Goal: Information Seeking & Learning: Learn about a topic

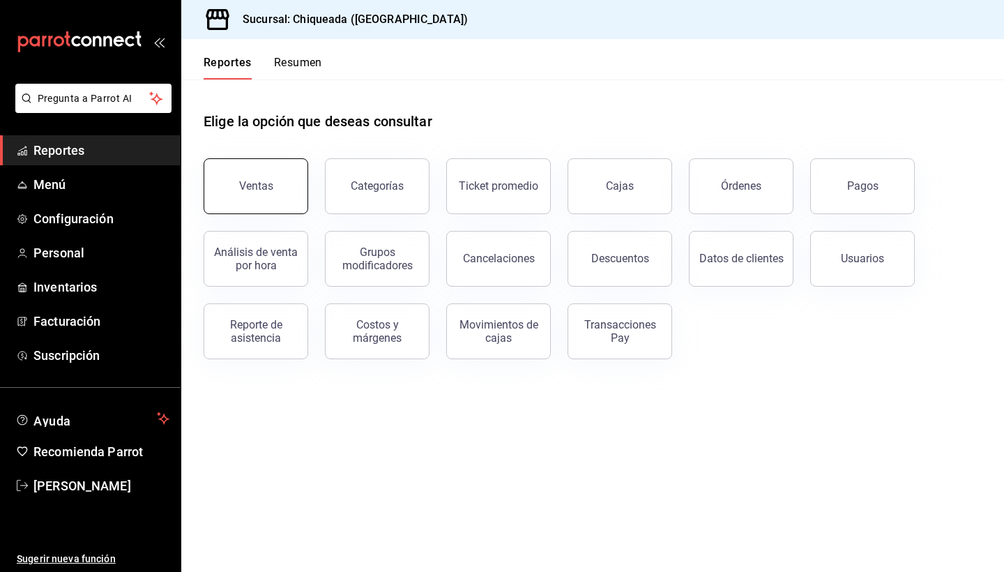
click at [265, 195] on button "Ventas" at bounding box center [256, 186] width 105 height 56
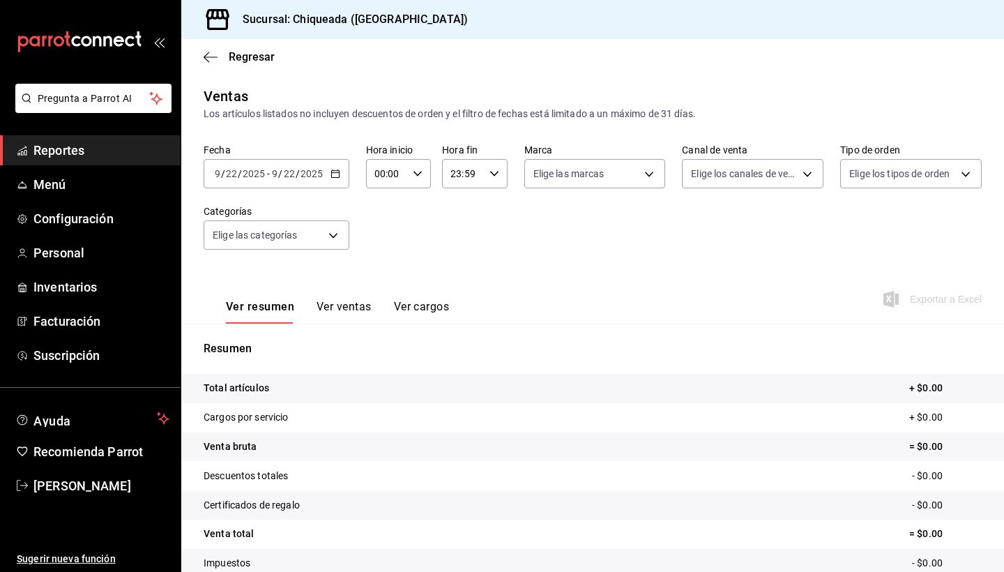
click at [327, 172] on div "[DATE] [DATE] - [DATE] [DATE]" at bounding box center [277, 173] width 146 height 29
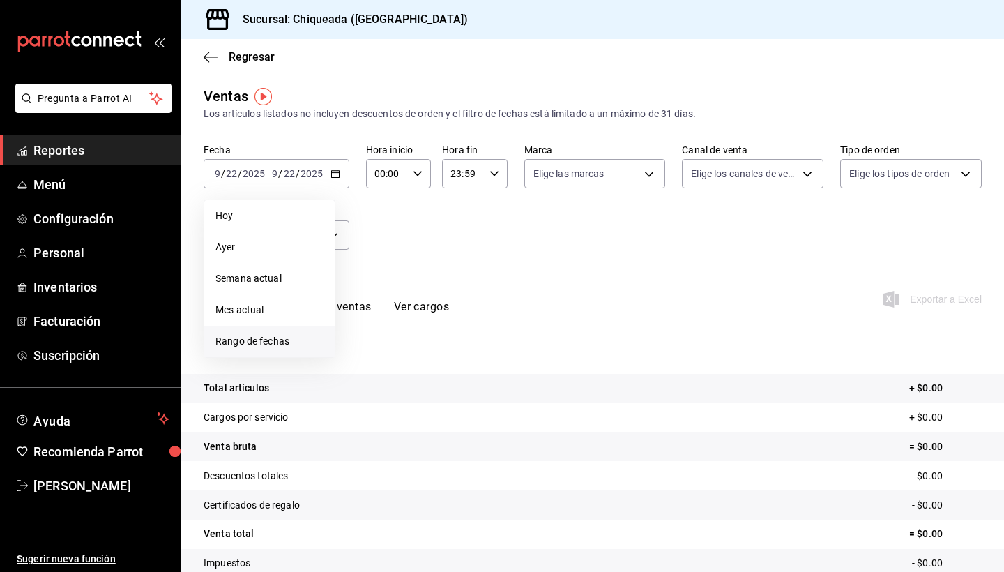
click at [220, 332] on li "Rango de fechas" at bounding box center [269, 341] width 130 height 31
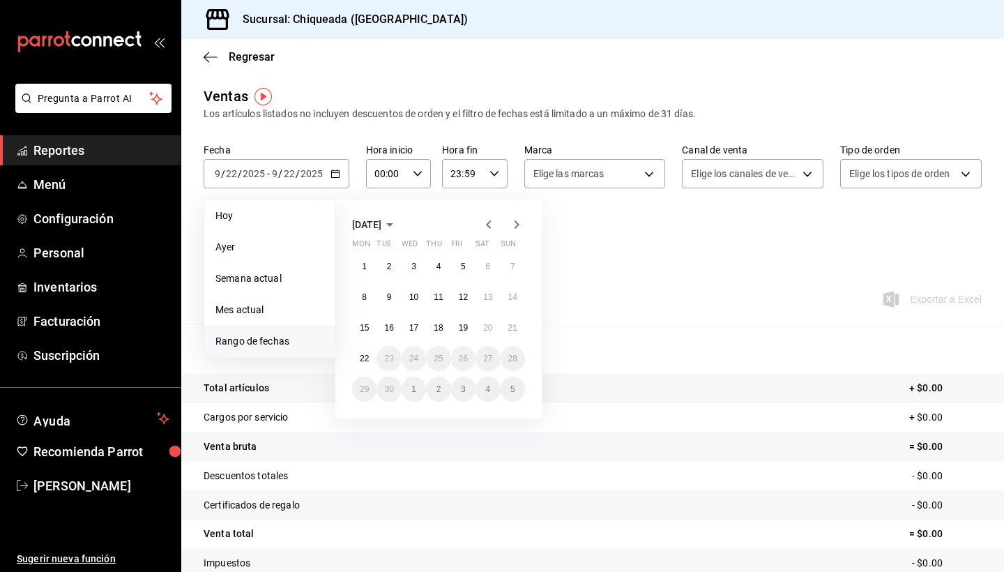
click at [487, 222] on icon "button" at bounding box center [488, 224] width 17 height 17
click at [469, 353] on button "22" at bounding box center [463, 358] width 24 height 25
click at [515, 230] on icon "button" at bounding box center [516, 224] width 17 height 17
click at [513, 334] on button "21" at bounding box center [513, 327] width 24 height 25
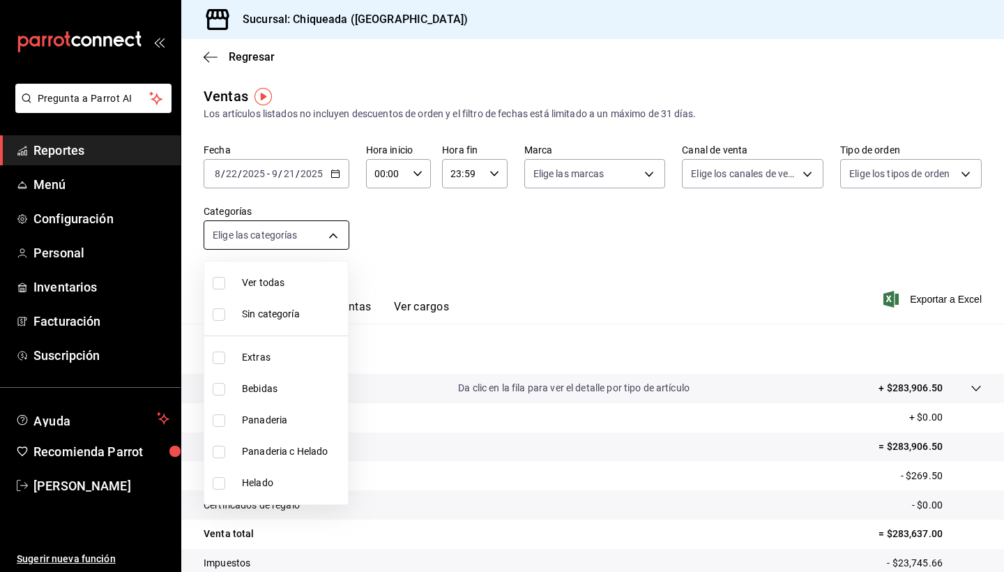
click at [235, 245] on body "Pregunta a Parrot AI Reportes Menú Configuración Personal Inventarios Facturaci…" at bounding box center [502, 286] width 1004 height 572
click at [277, 441] on li "Panaderia c Helado" at bounding box center [276, 451] width 144 height 31
type input "d2d3668e-7982-4495-885f-c7e467731f1e"
checkbox input "true"
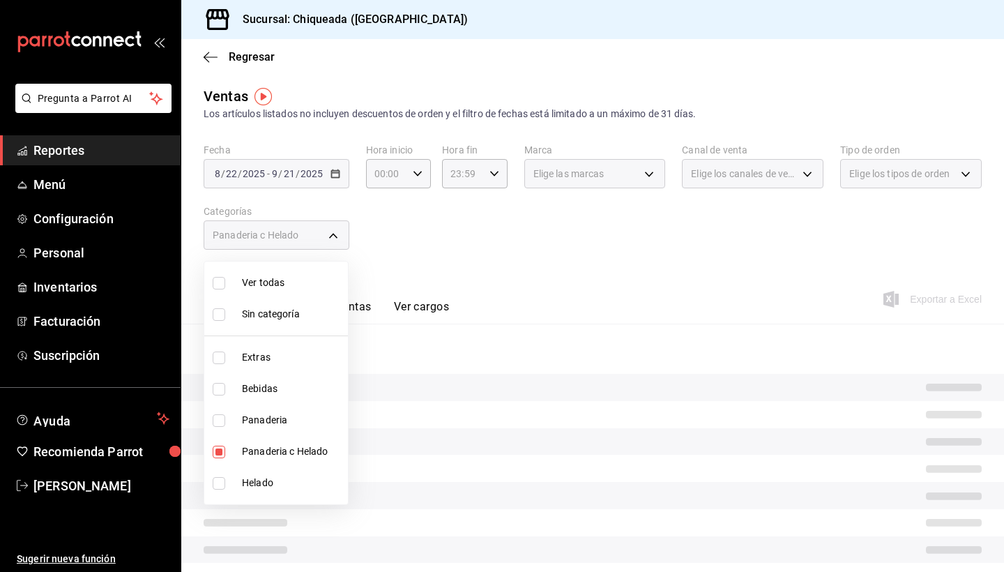
click at [430, 266] on div at bounding box center [502, 286] width 1004 height 572
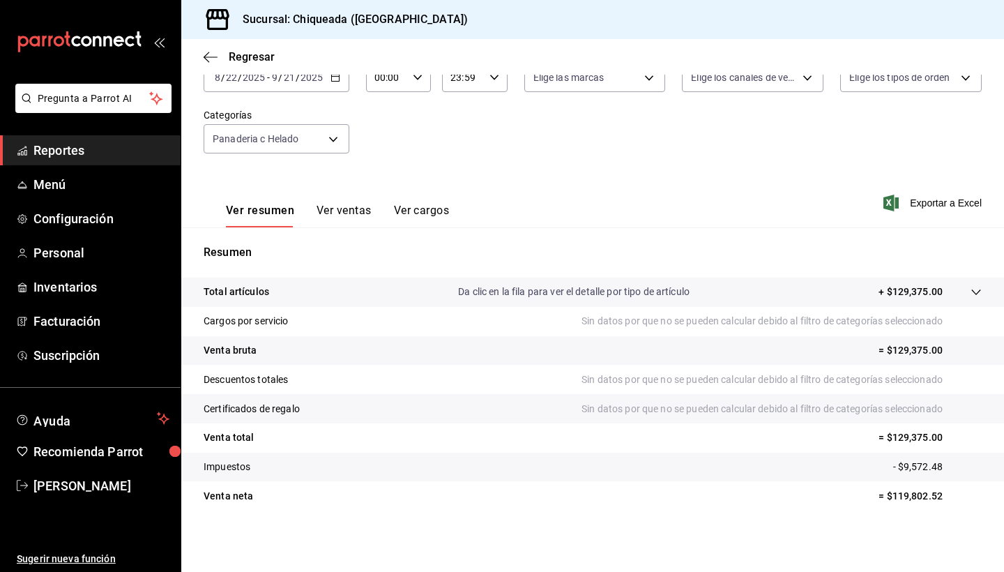
scroll to position [96, 0]
click at [346, 215] on button "Ver ventas" at bounding box center [344, 216] width 55 height 24
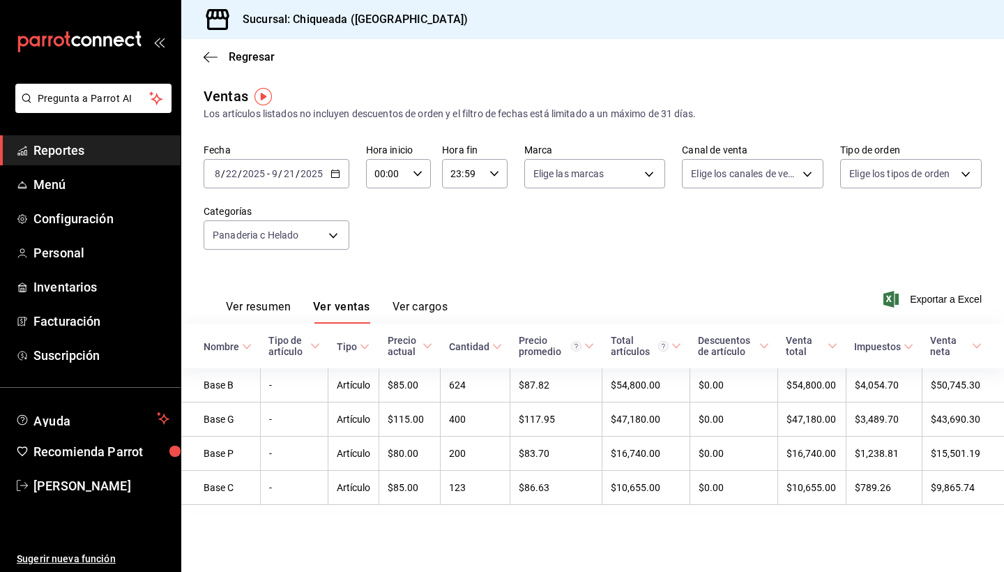
click at [312, 162] on div "[DATE] [DATE] - [DATE] [DATE]" at bounding box center [277, 173] width 146 height 29
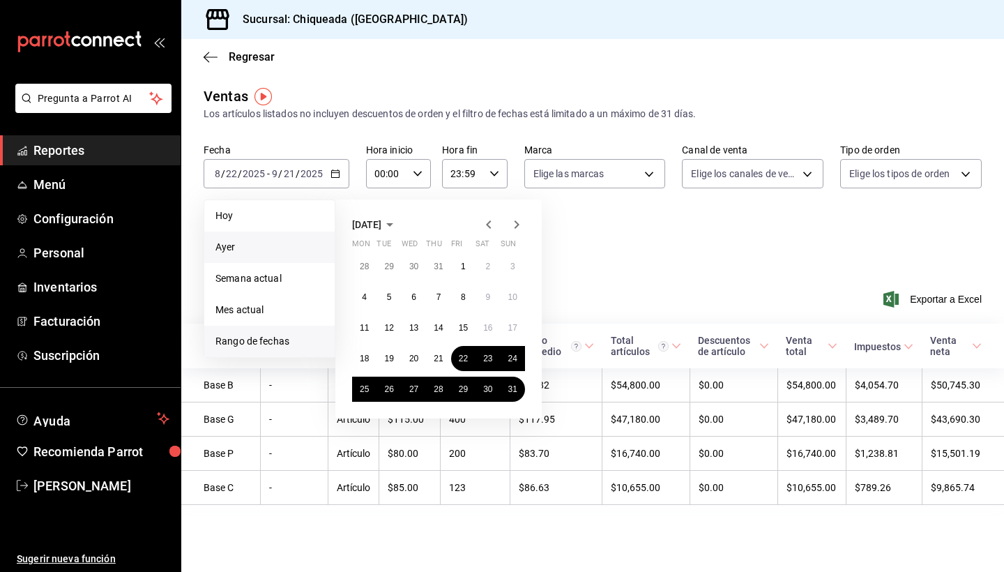
click at [261, 259] on li "Ayer" at bounding box center [269, 246] width 130 height 31
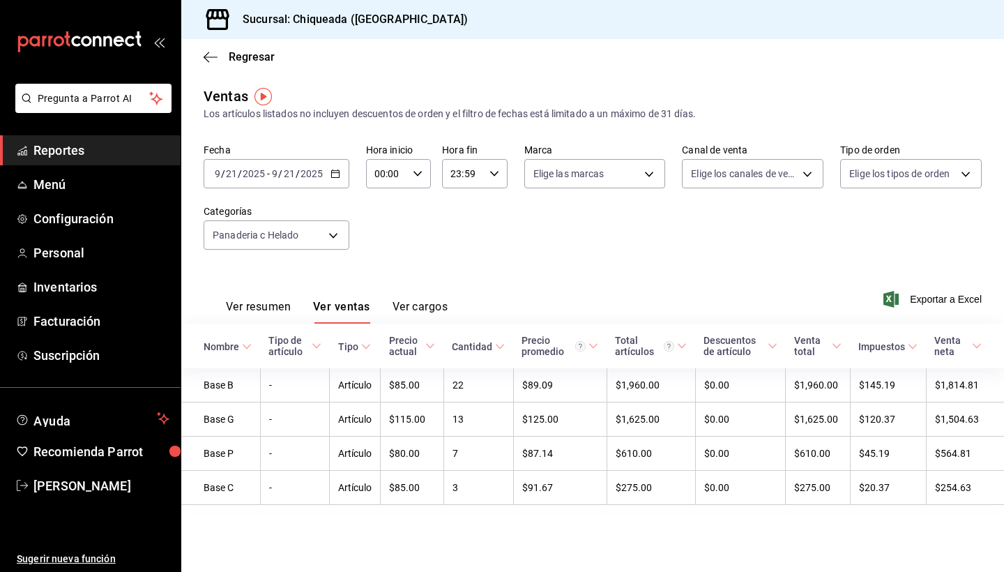
click at [591, 220] on div "Fecha [DATE] [DATE] - [DATE] [DATE] Hora inicio 00:00 Hora inicio Hora fin 23:5…" at bounding box center [593, 205] width 778 height 123
click at [301, 168] on input "2025" at bounding box center [312, 173] width 24 height 11
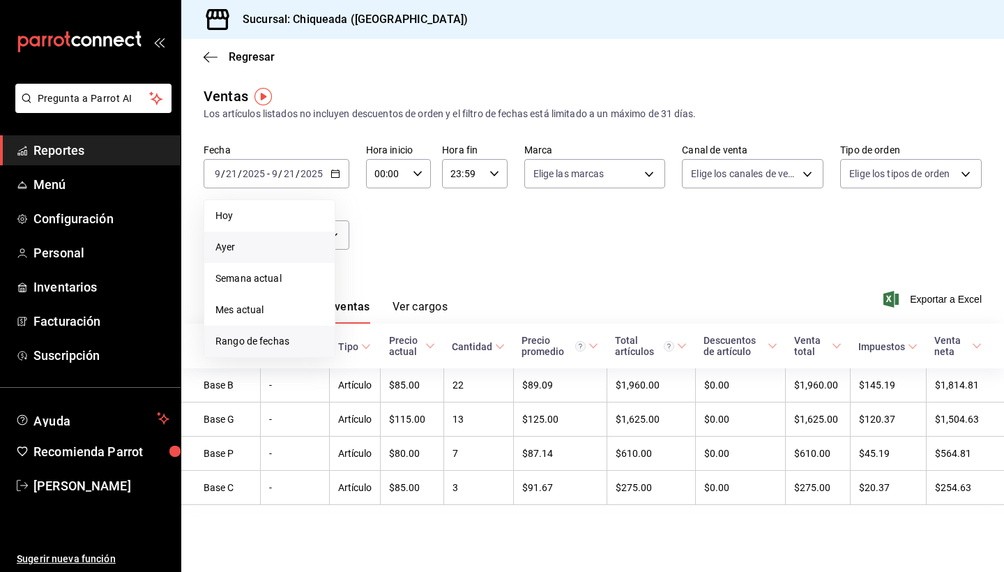
click at [281, 345] on span "Rango de fechas" at bounding box center [269, 341] width 108 height 15
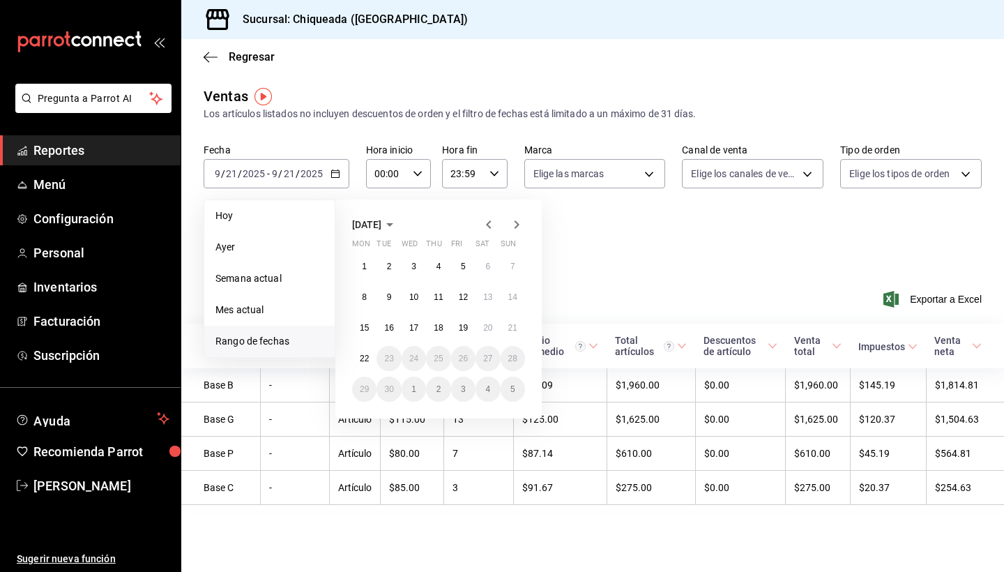
click at [492, 221] on icon "button" at bounding box center [488, 224] width 17 height 17
click at [497, 361] on button "23" at bounding box center [488, 358] width 24 height 25
click at [457, 360] on button "22" at bounding box center [463, 358] width 24 height 25
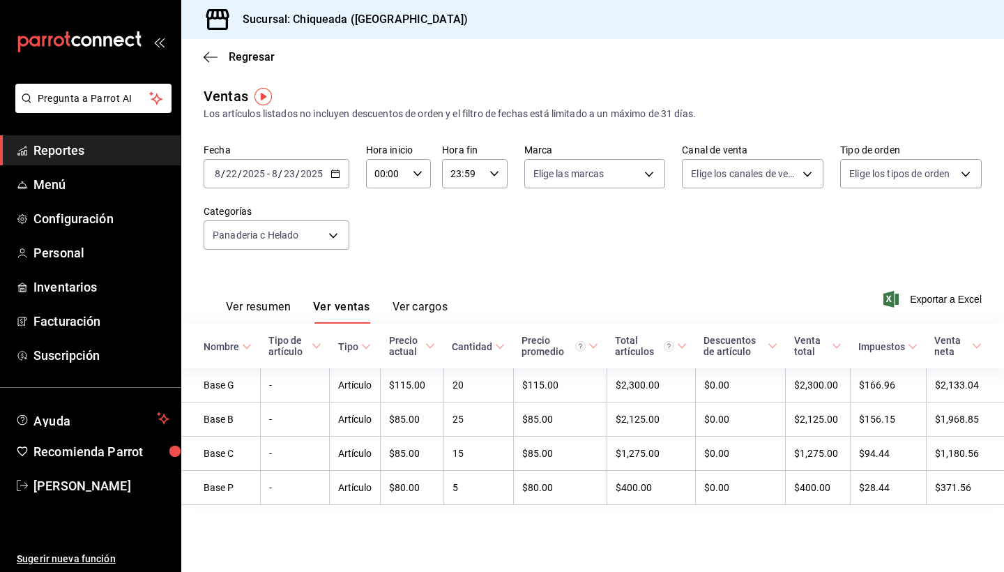
click at [295, 183] on div "[DATE] [DATE] - [DATE] [DATE]" at bounding box center [277, 173] width 146 height 29
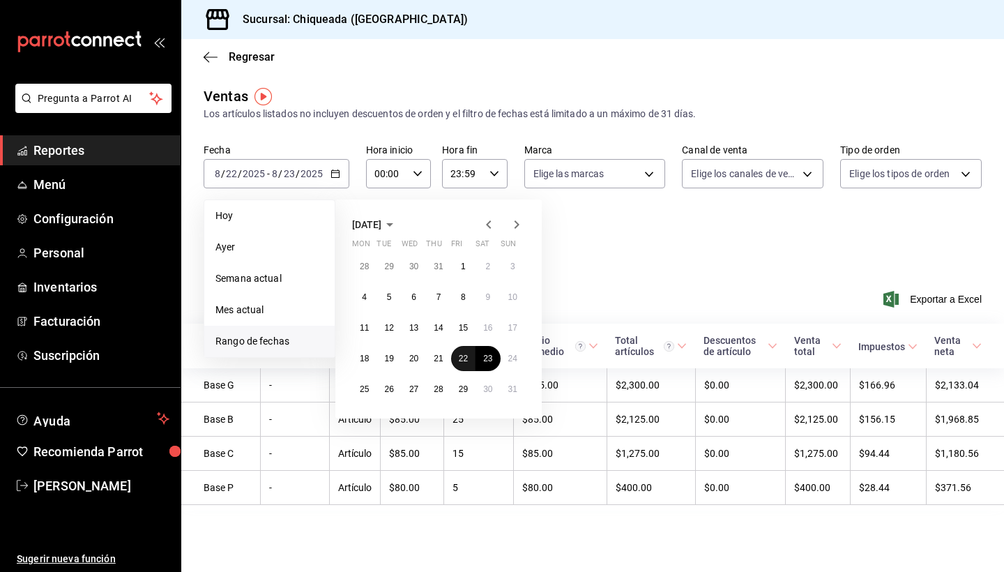
click at [464, 363] on abbr "22" at bounding box center [463, 359] width 9 height 10
click at [513, 227] on icon "button" at bounding box center [516, 224] width 17 height 17
click at [507, 326] on button "21" at bounding box center [513, 327] width 24 height 25
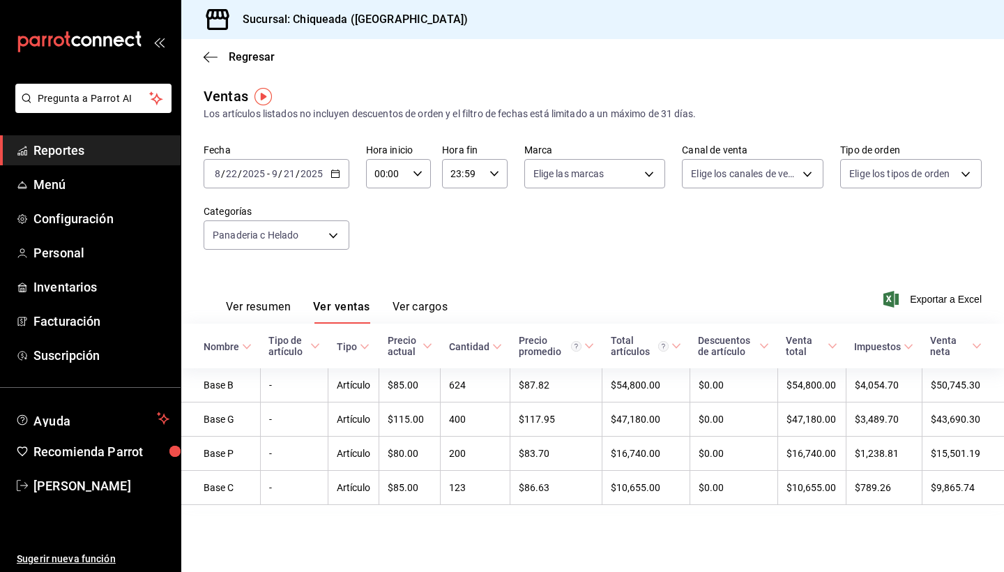
click at [618, 243] on div "Fecha [DATE] [DATE] - [DATE] [DATE] Hora inicio 00:00 Hora inicio Hora fin 23:5…" at bounding box center [593, 205] width 778 height 123
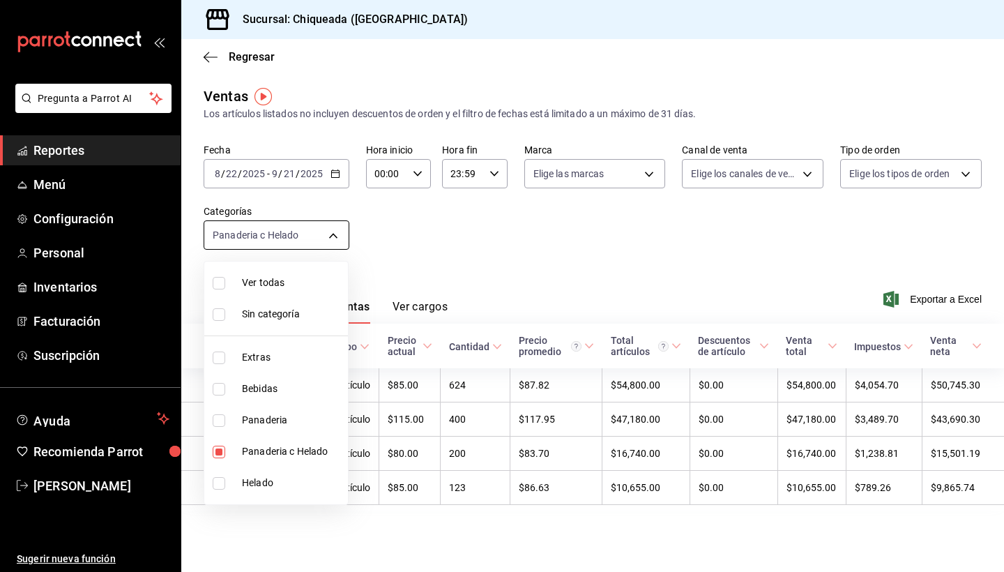
click at [297, 242] on body "Pregunta a Parrot AI Reportes Menú Configuración Personal Inventarios Facturaci…" at bounding box center [502, 286] width 1004 height 572
click at [259, 479] on span "Helado" at bounding box center [292, 483] width 100 height 15
type input "d2d3668e-7982-4495-885f-c7e467731f1e,449ab778-6a5f-4991-8f36-eff6adce85de"
checkbox input "true"
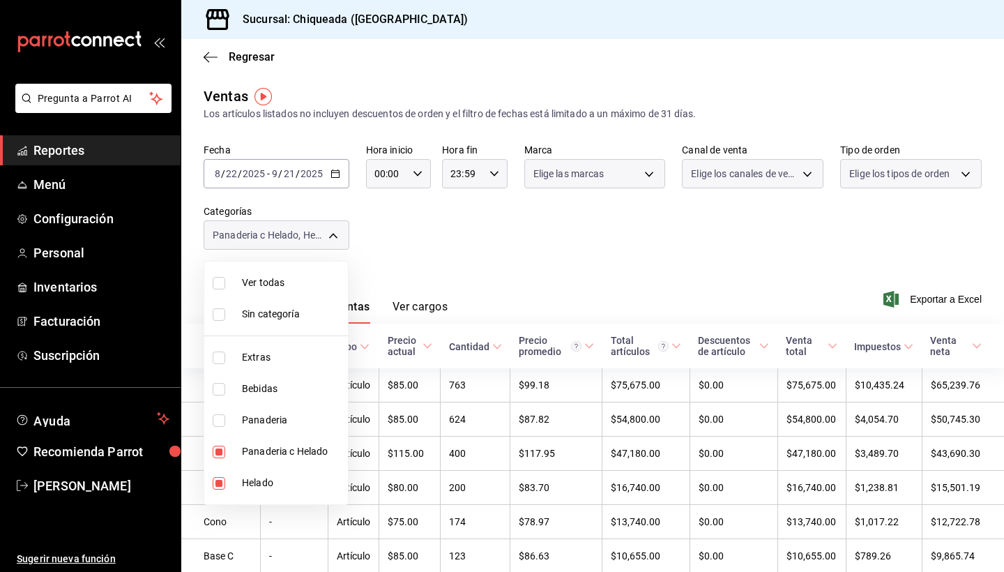
click at [249, 457] on span "Panaderia c Helado" at bounding box center [292, 451] width 100 height 15
type input "449ab778-6a5f-4991-8f36-eff6adce85de"
checkbox input "false"
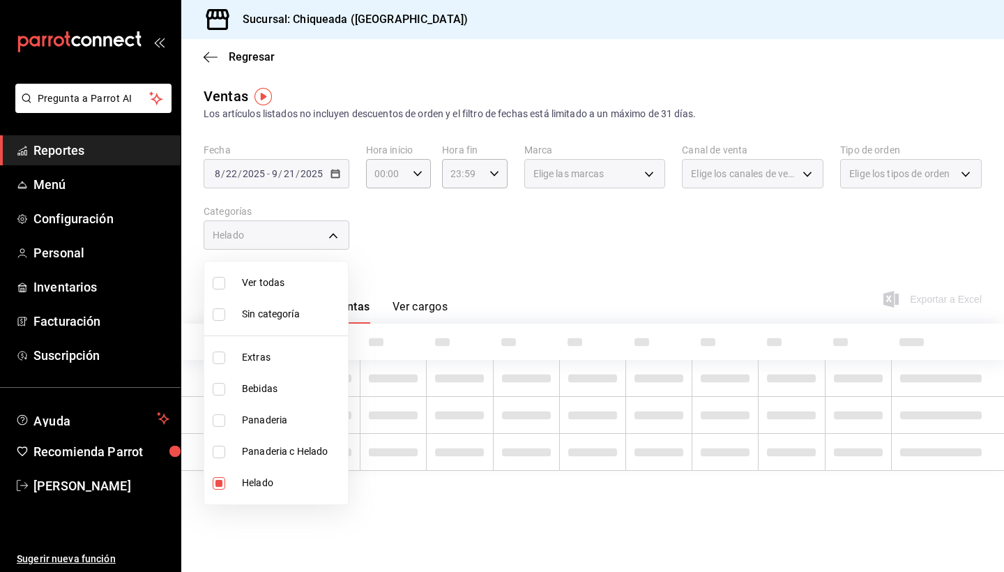
click at [455, 268] on div at bounding box center [502, 286] width 1004 height 572
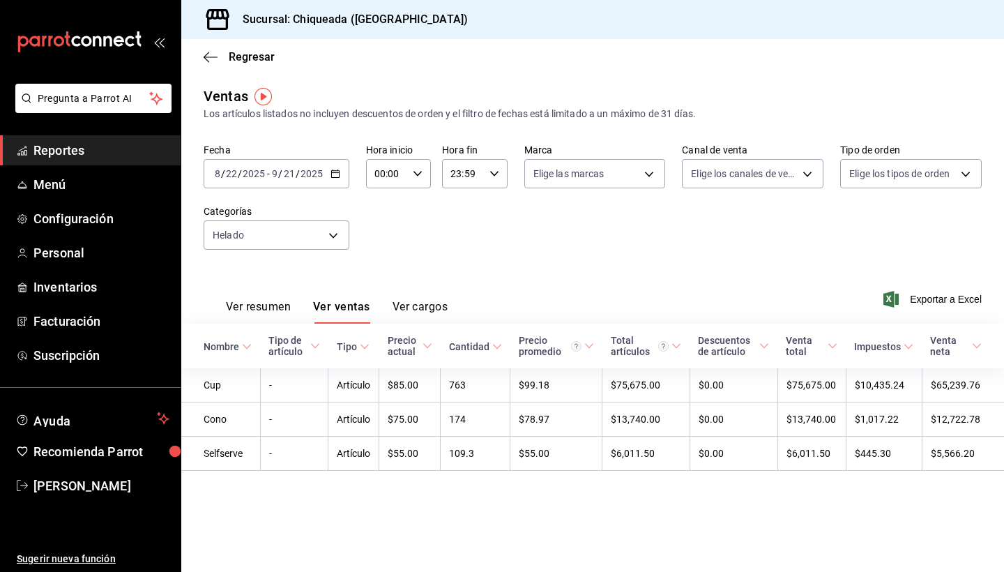
click at [354, 349] on div "Tipo" at bounding box center [347, 346] width 20 height 11
click at [257, 231] on body "Pregunta a Parrot AI Reportes Menú Configuración Personal Inventarios Facturaci…" at bounding box center [502, 286] width 1004 height 572
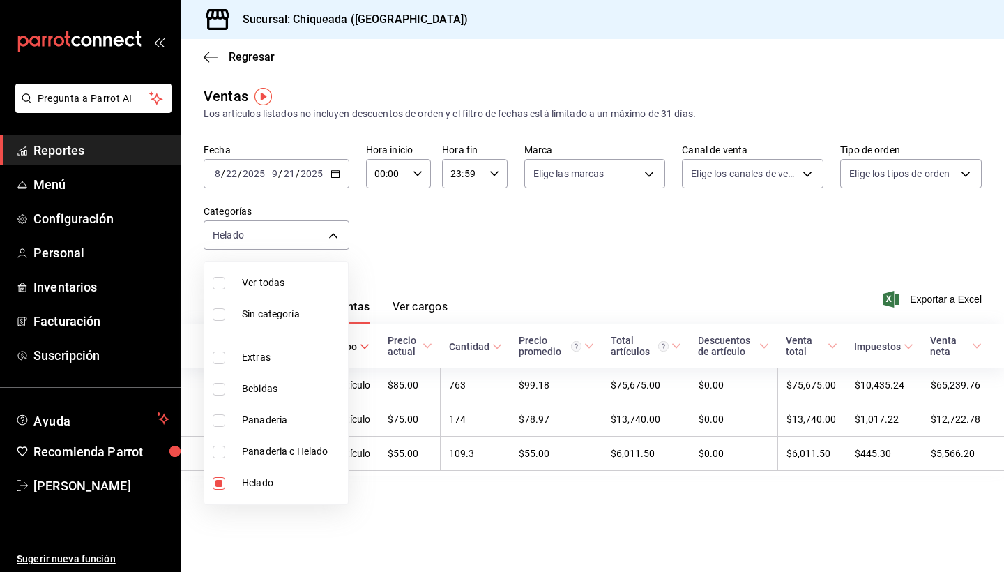
click at [484, 206] on div at bounding box center [502, 286] width 1004 height 572
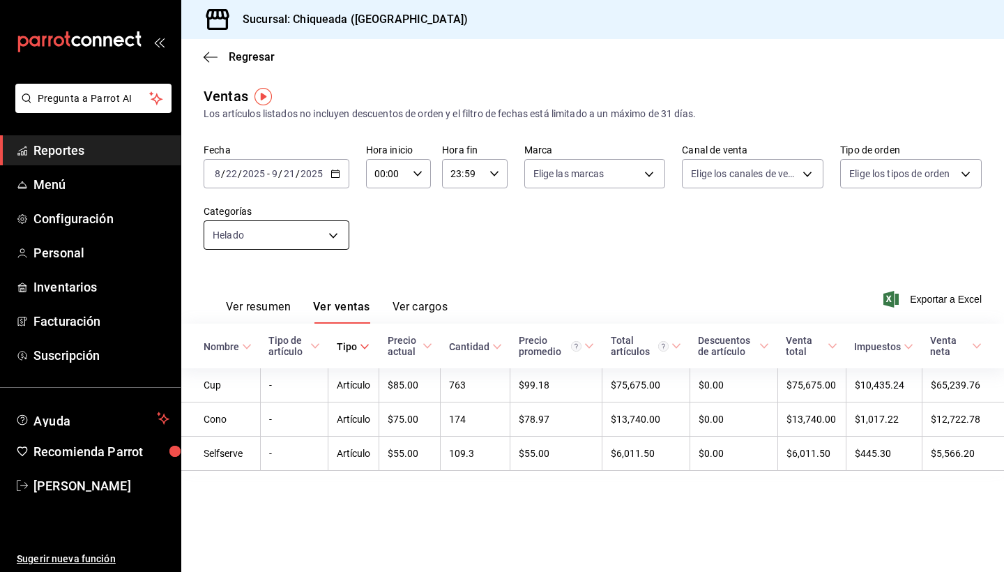
click at [270, 227] on body "Pregunta a Parrot AI Reportes Menú Configuración Personal Inventarios Facturaci…" at bounding box center [502, 286] width 1004 height 572
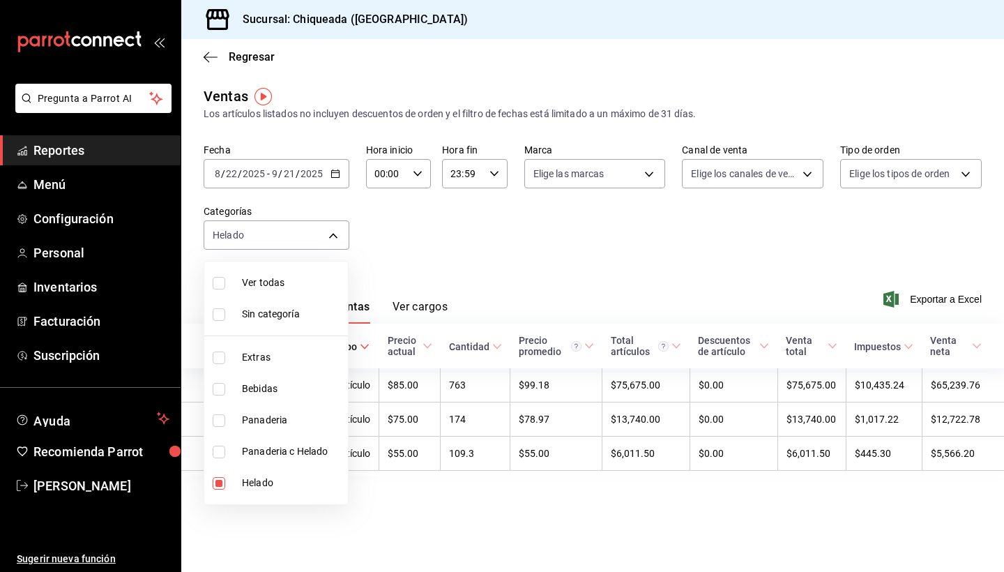
click at [483, 275] on div at bounding box center [502, 286] width 1004 height 572
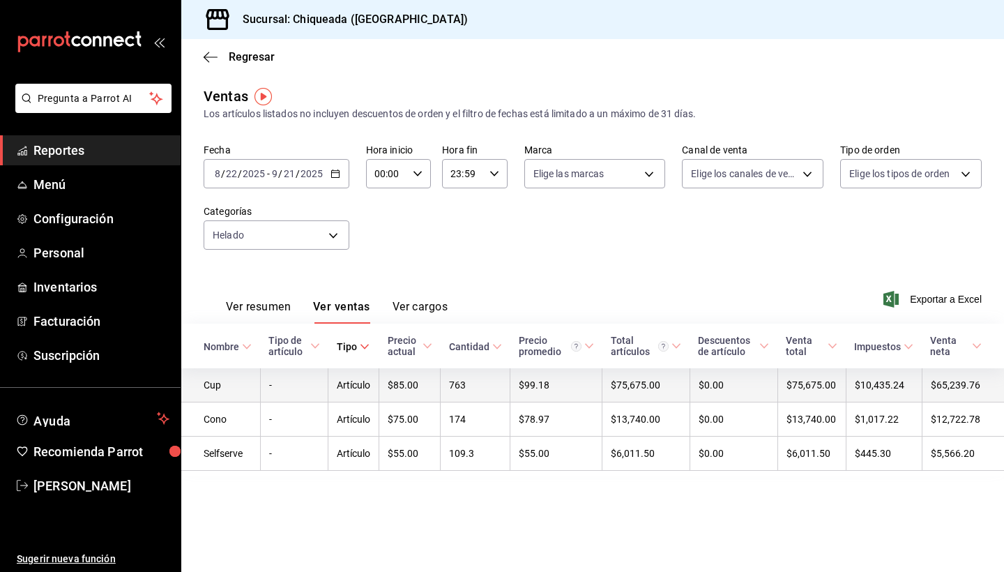
click at [356, 374] on td "Artículo" at bounding box center [353, 385] width 51 height 34
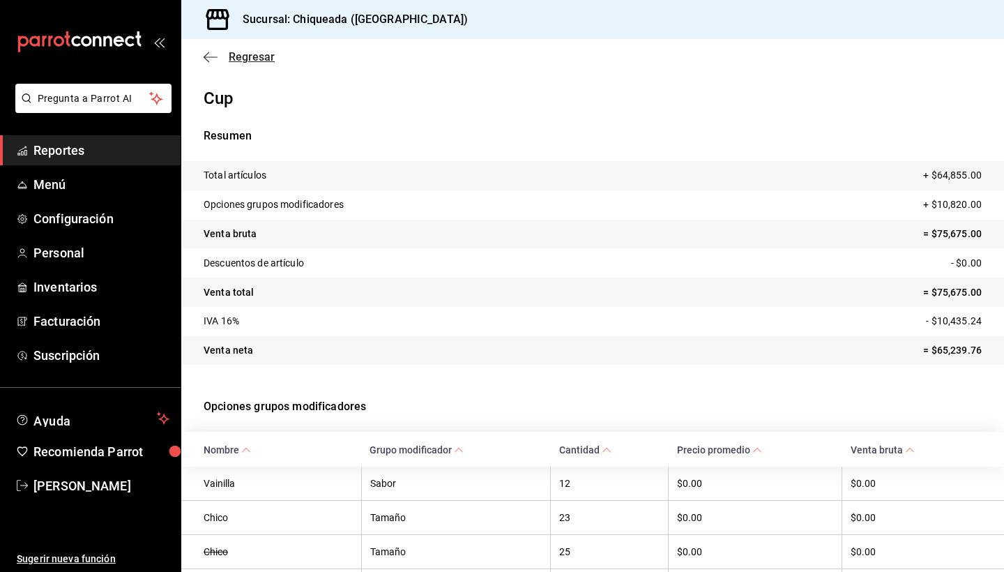
click at [210, 54] on icon "button" at bounding box center [211, 57] width 14 height 13
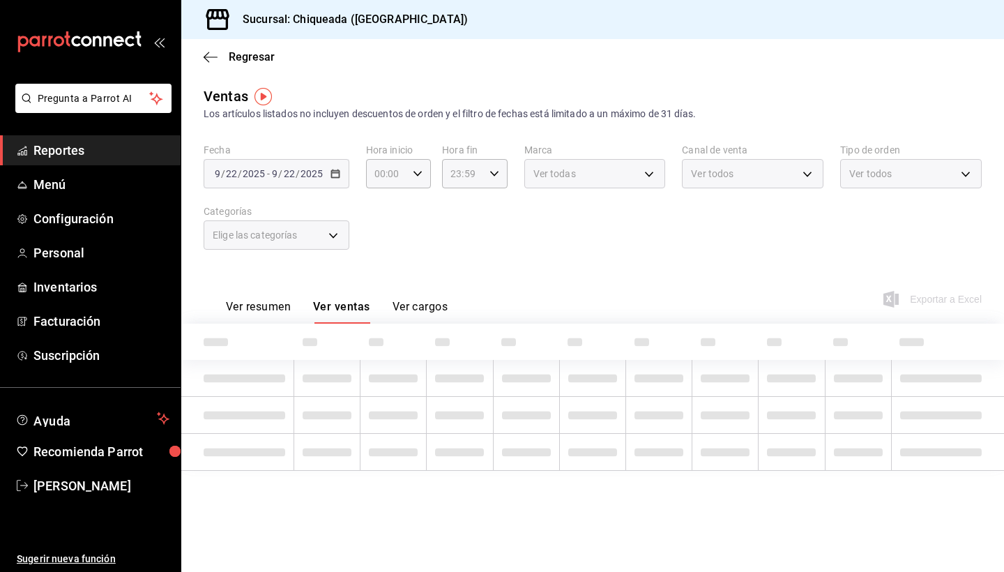
type input "449ab778-6a5f-4991-8f36-eff6adce85de"
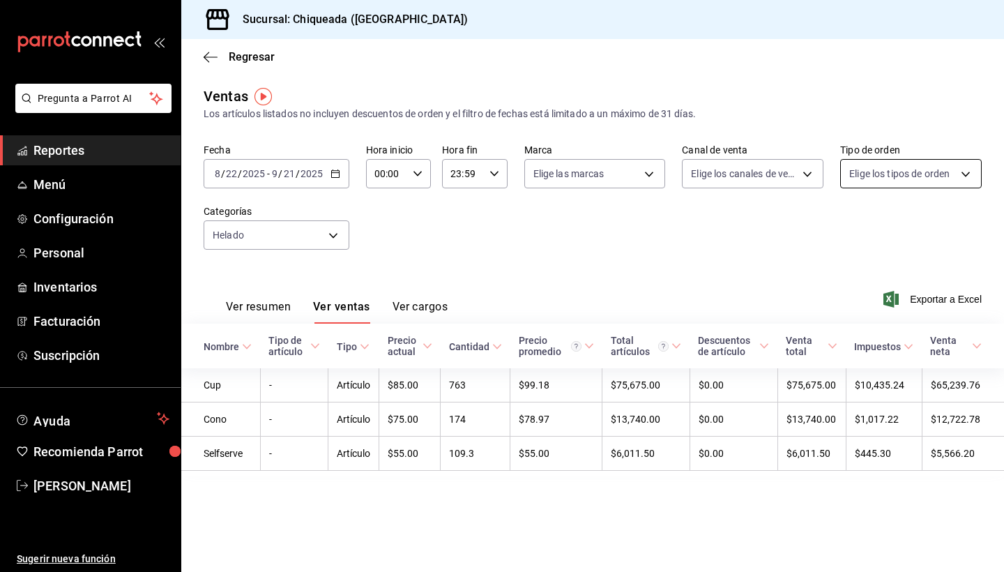
click at [867, 169] on body "Pregunta a Parrot AI Reportes Menú Configuración Personal Inventarios Facturaci…" at bounding box center [502, 286] width 1004 height 572
click at [541, 192] on div at bounding box center [502, 286] width 1004 height 572
click at [570, 176] on body "Pregunta a Parrot AI Reportes Menú Configuración Personal Inventarios Facturaci…" at bounding box center [502, 286] width 1004 height 572
click at [427, 286] on div at bounding box center [502, 286] width 1004 height 572
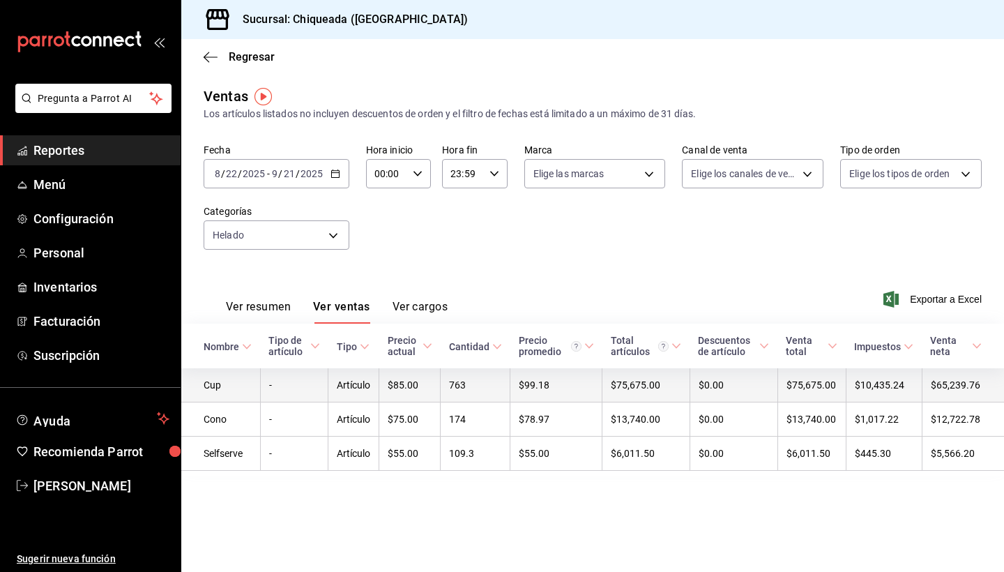
click at [215, 385] on td "Cup" at bounding box center [220, 385] width 79 height 34
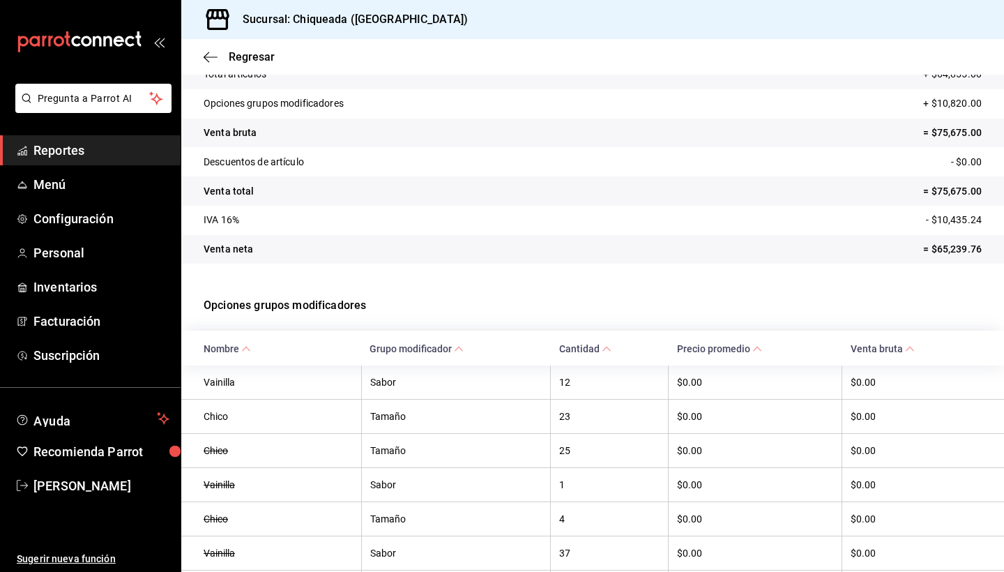
click at [224, 347] on span "Nombre" at bounding box center [227, 348] width 47 height 11
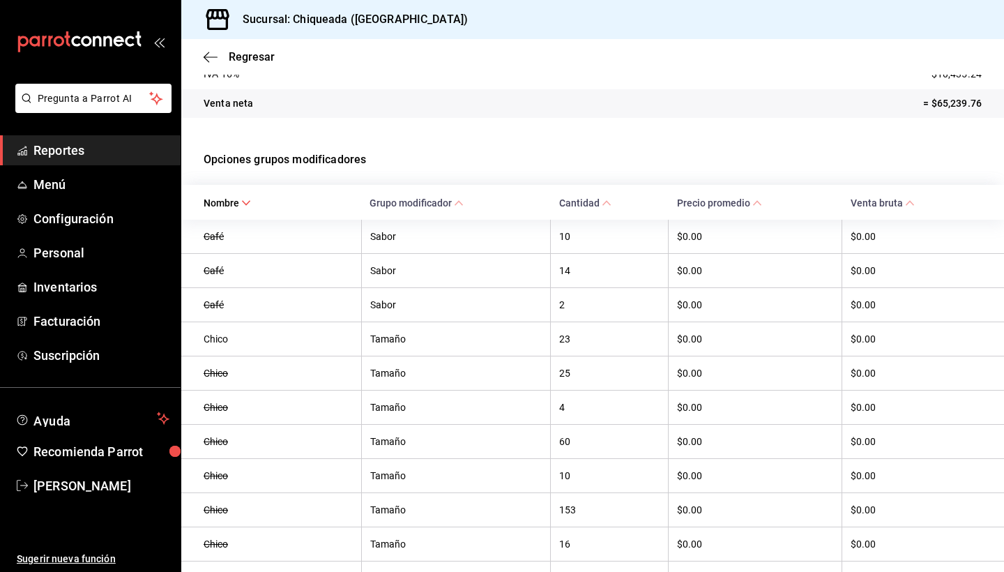
scroll to position [250, 0]
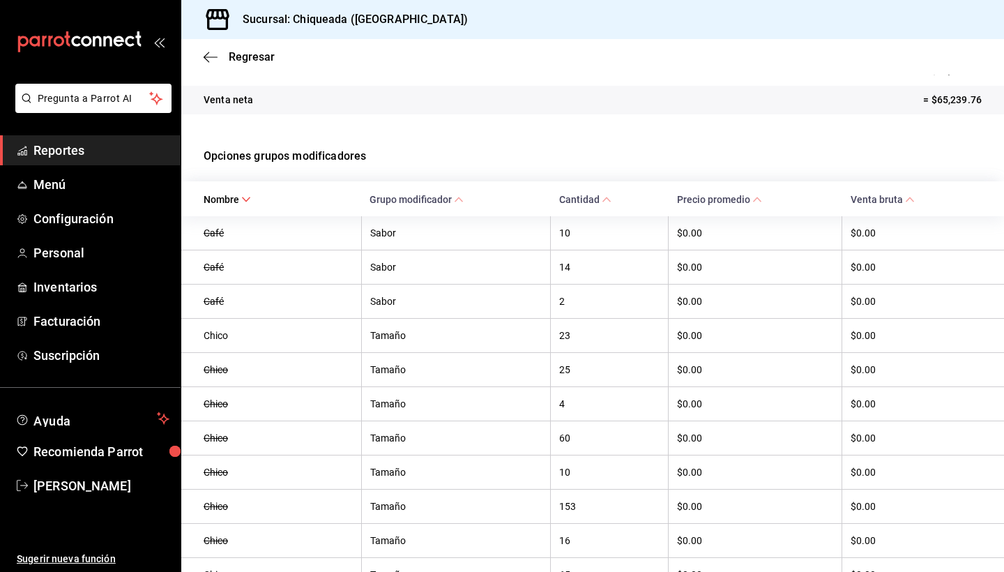
click at [370, 406] on th "Tamaño" at bounding box center [455, 403] width 189 height 34
click at [417, 393] on th "Tamaño" at bounding box center [455, 403] width 189 height 34
click at [416, 202] on span "Grupo modificador" at bounding box center [417, 199] width 94 height 11
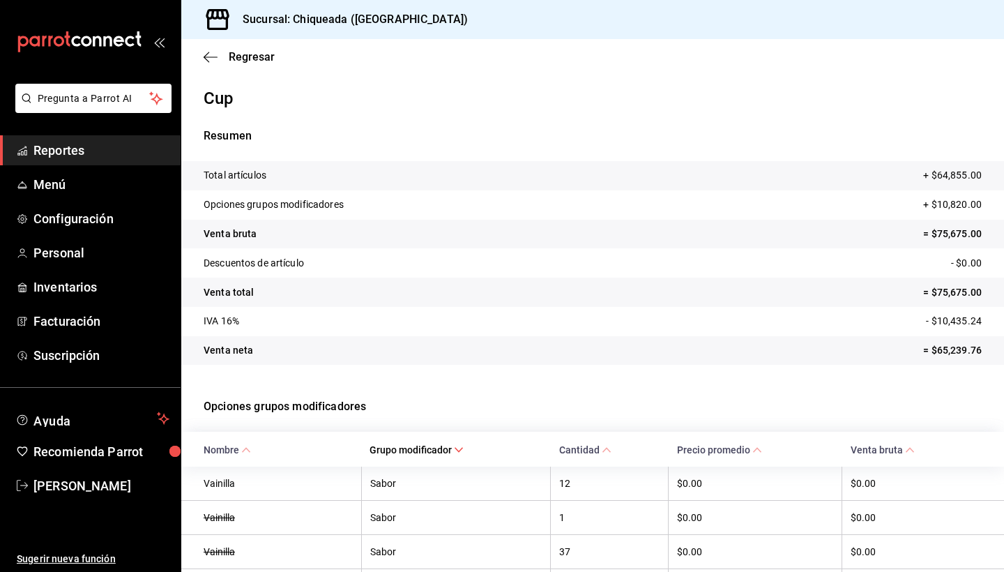
scroll to position [0, 0]
click at [213, 51] on icon "button" at bounding box center [211, 57] width 14 height 13
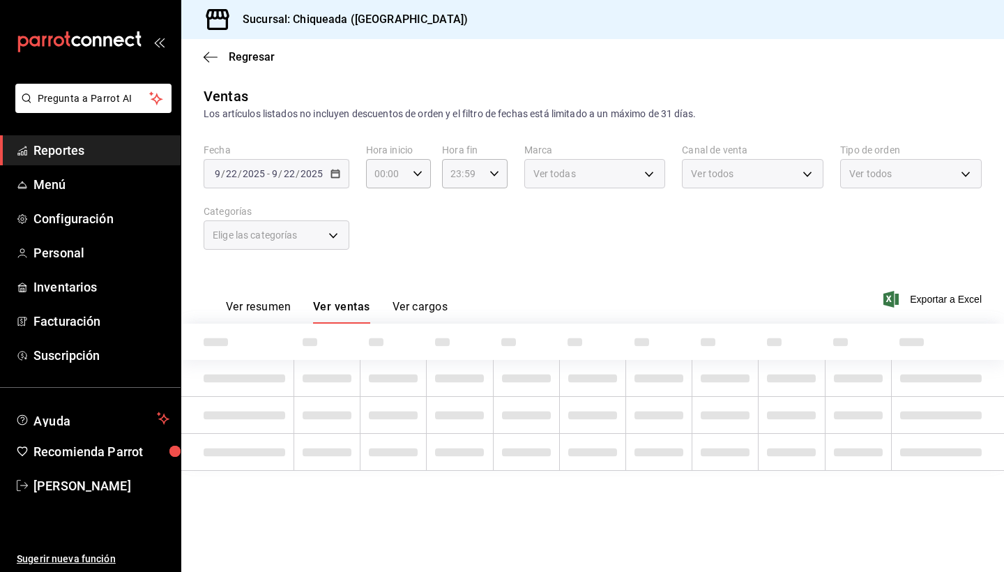
type input "449ab778-6a5f-4991-8f36-eff6adce85de"
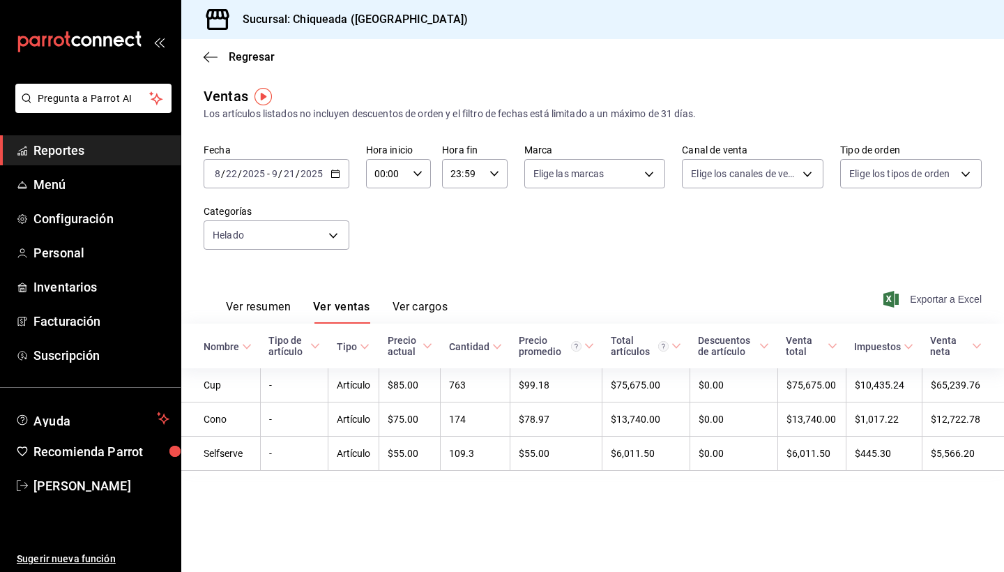
click at [913, 301] on span "Exportar a Excel" at bounding box center [934, 299] width 96 height 17
click at [568, 266] on div "Fecha [DATE] [DATE] - [DATE] [DATE] Hora inicio 00:00 Hora inicio Hora fin 23:5…" at bounding box center [593, 205] width 778 height 123
click at [261, 307] on button "Ver resumen" at bounding box center [258, 312] width 65 height 24
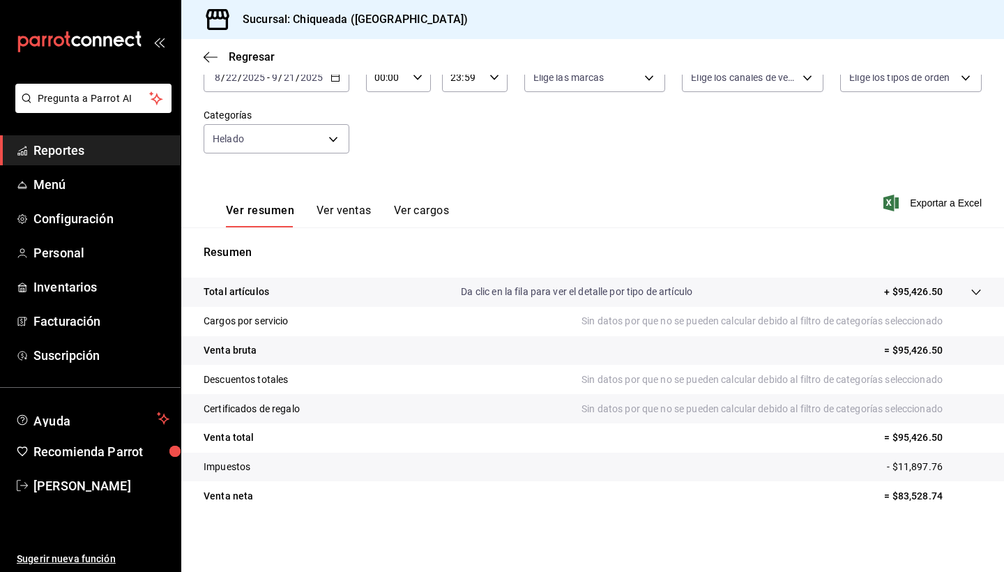
click at [210, 68] on div "Regresar" at bounding box center [592, 57] width 823 height 36
click at [210, 45] on div "Regresar" at bounding box center [592, 57] width 823 height 36
click at [210, 65] on div "Regresar" at bounding box center [592, 57] width 823 height 36
click at [214, 53] on icon "button" at bounding box center [211, 57] width 14 height 13
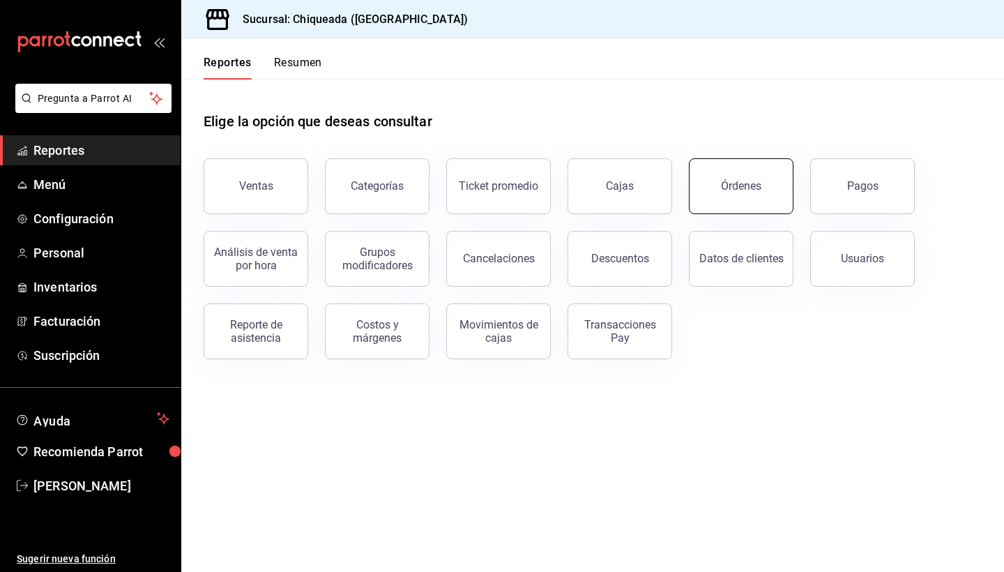
click at [770, 192] on button "Órdenes" at bounding box center [741, 186] width 105 height 56
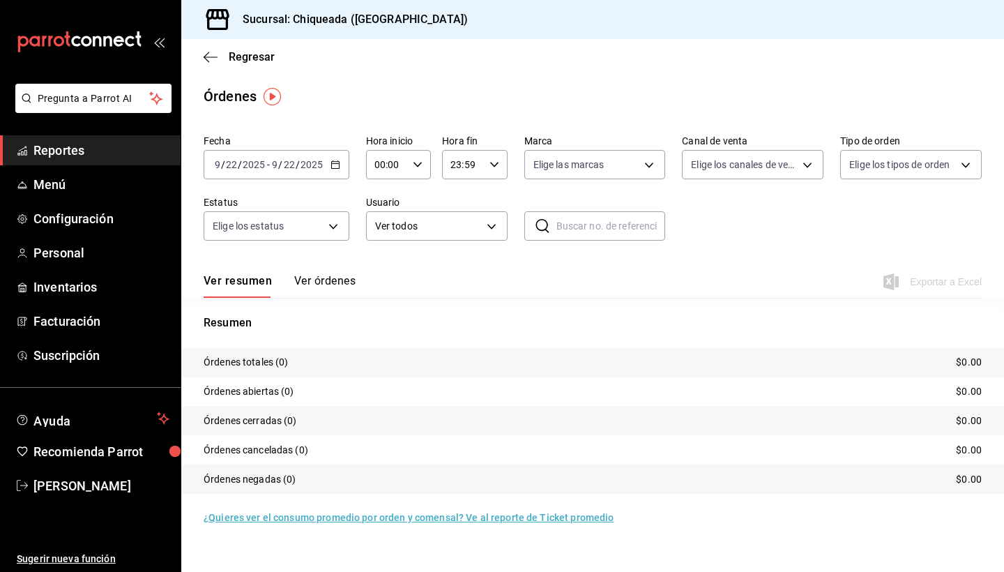
click at [284, 181] on div "Fecha [DATE] [DATE] - [DATE] [DATE] Hora inicio 00:00 Hora inicio Hora fin 23:5…" at bounding box center [593, 193] width 778 height 128
click at [284, 157] on div "[DATE] [DATE] - [DATE] [DATE]" at bounding box center [277, 164] width 146 height 29
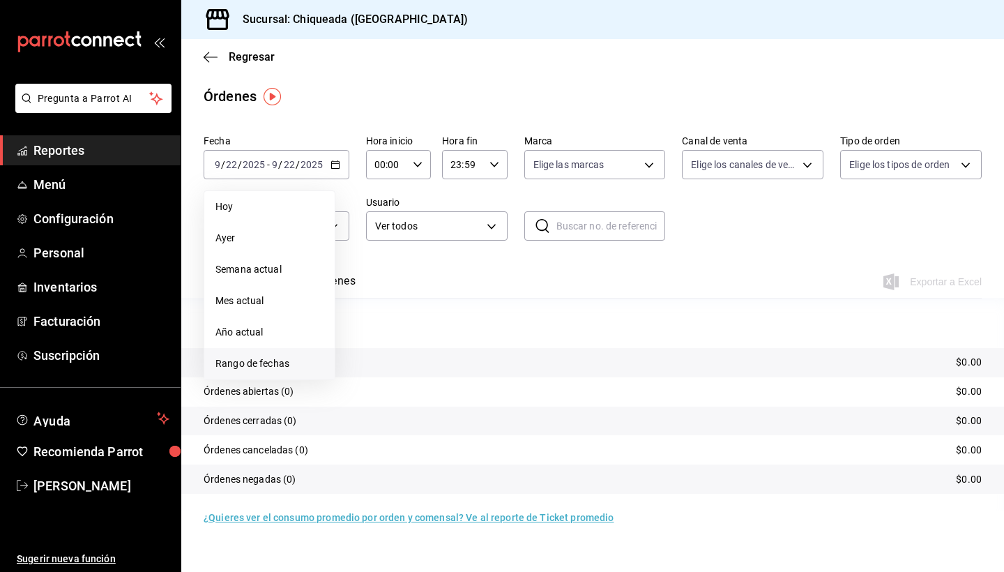
click at [264, 360] on span "Rango de fechas" at bounding box center [269, 363] width 108 height 15
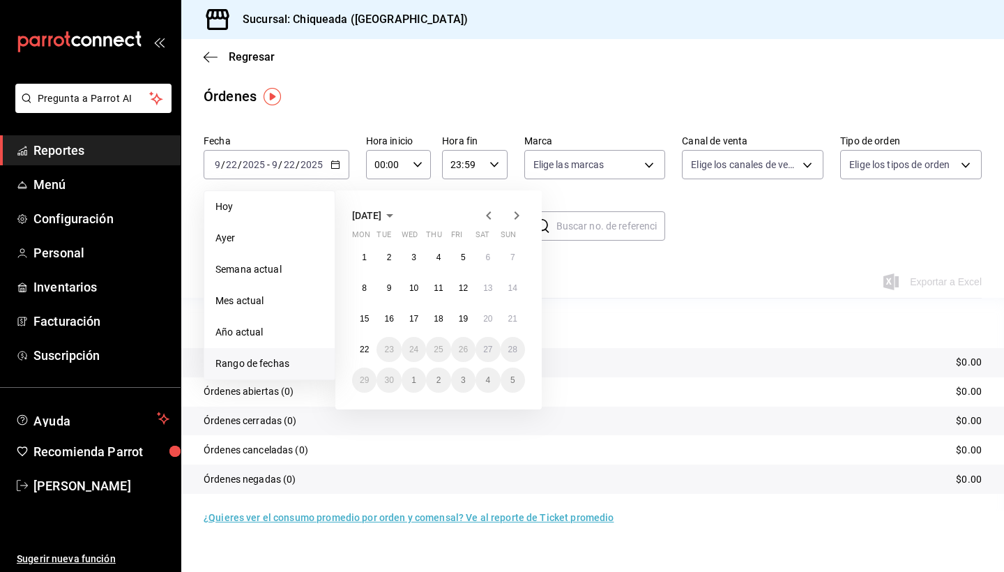
click at [492, 217] on icon "button" at bounding box center [488, 215] width 17 height 17
click at [467, 347] on abbr "22" at bounding box center [463, 349] width 9 height 10
click at [515, 220] on icon "button" at bounding box center [516, 215] width 17 height 17
click at [515, 321] on abbr "21" at bounding box center [512, 319] width 9 height 10
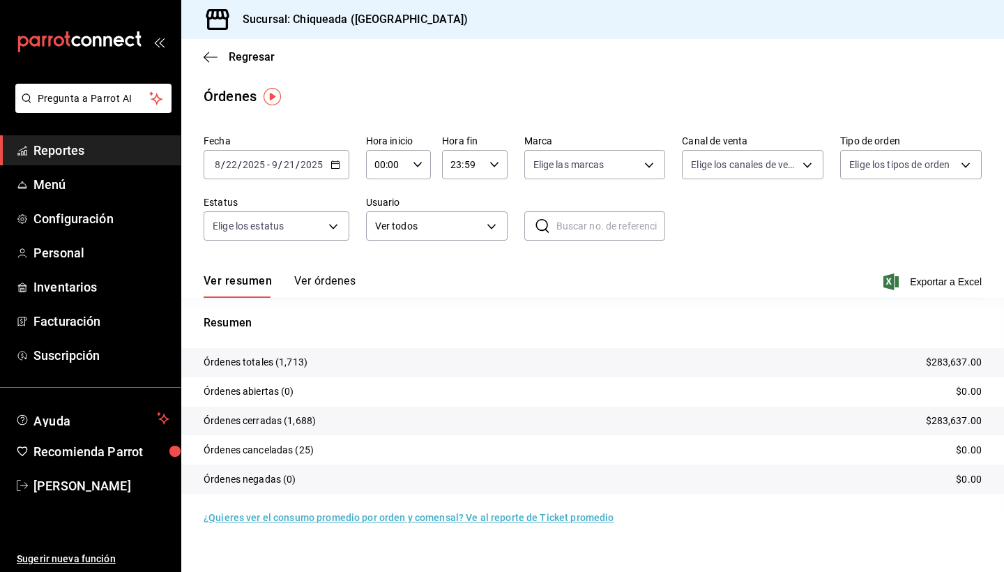
click at [323, 291] on button "Ver órdenes" at bounding box center [324, 286] width 61 height 24
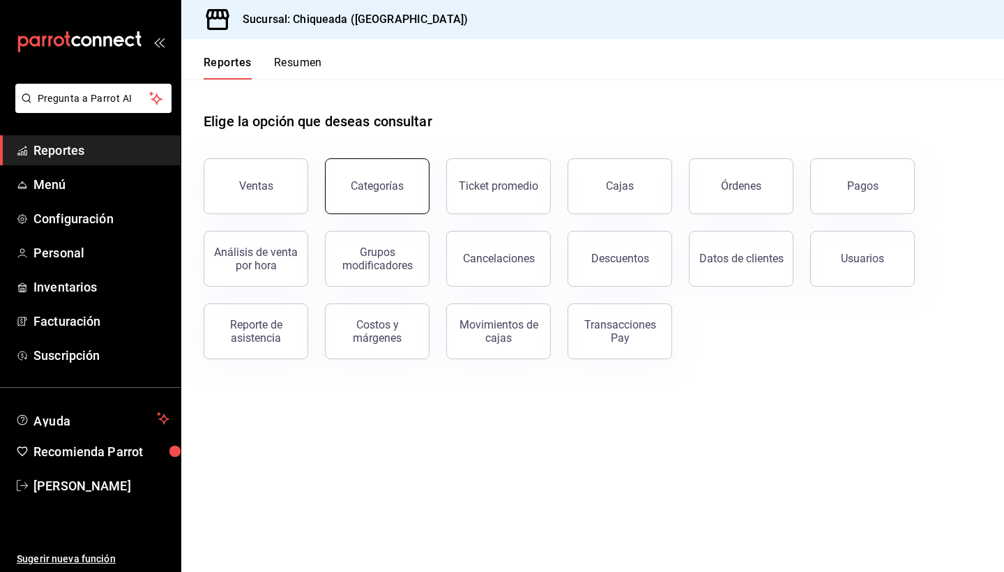
click at [370, 170] on button "Categorías" at bounding box center [377, 186] width 105 height 56
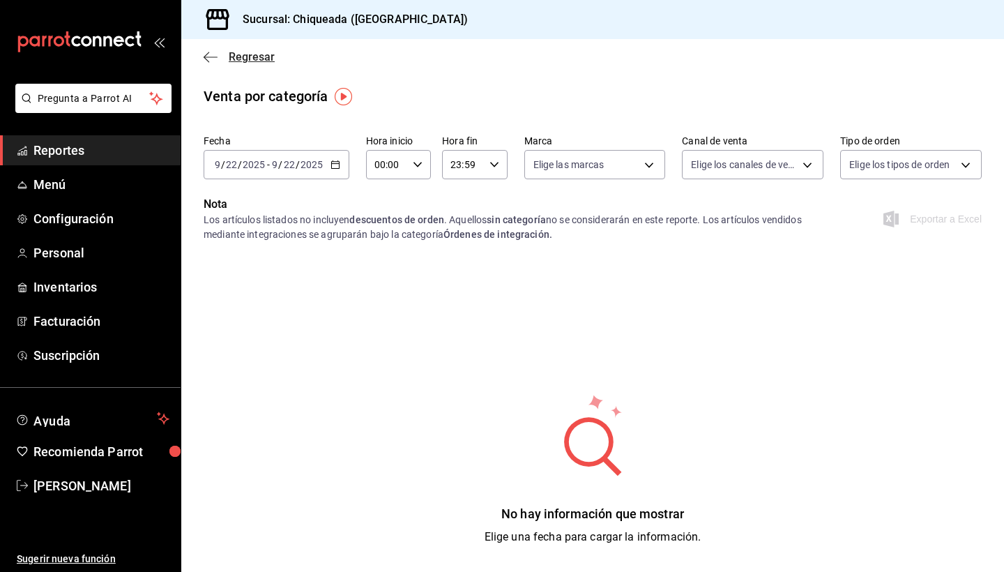
click at [222, 54] on span "Regresar" at bounding box center [239, 56] width 71 height 13
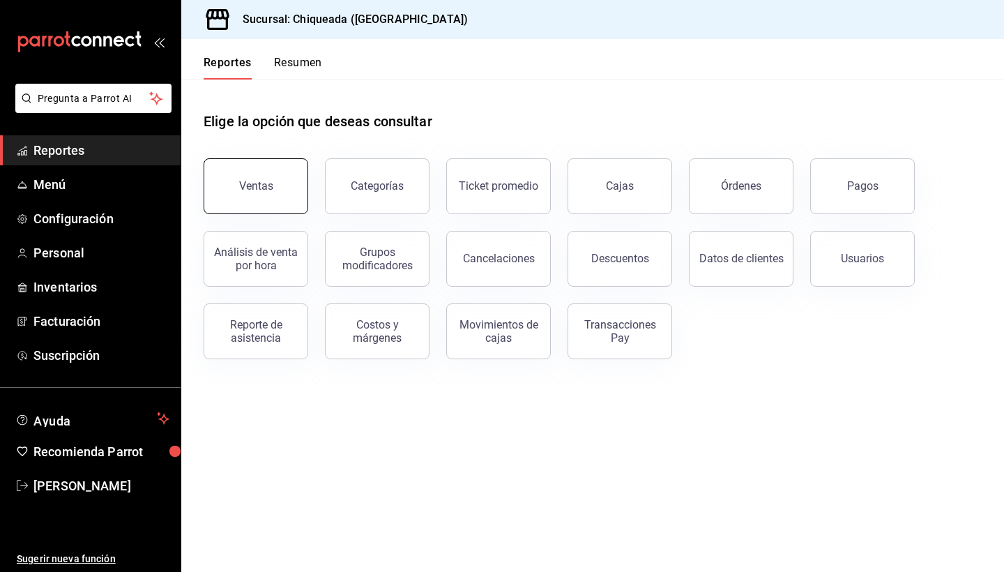
click at [248, 174] on button "Ventas" at bounding box center [256, 186] width 105 height 56
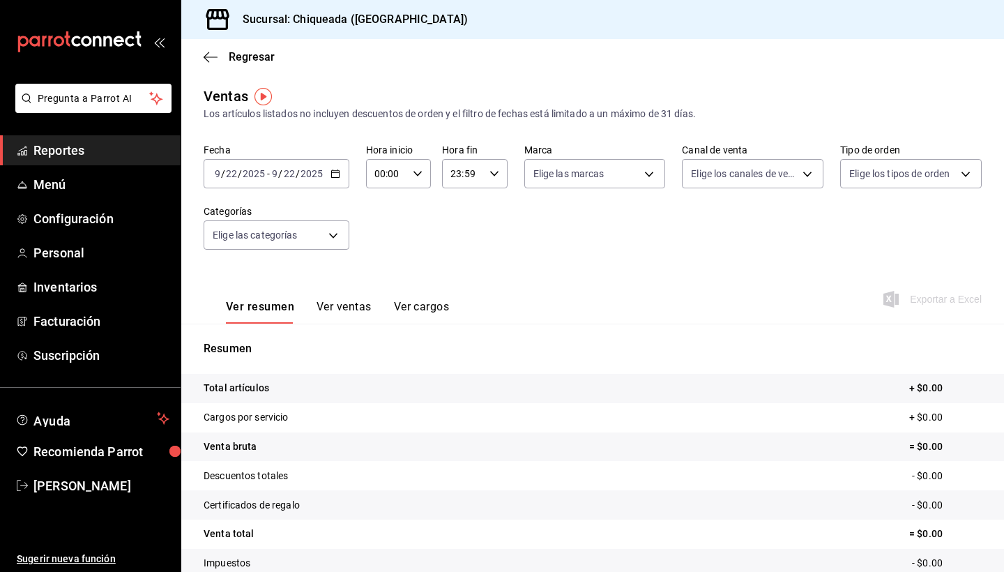
click at [335, 300] on button "Ver ventas" at bounding box center [344, 312] width 55 height 24
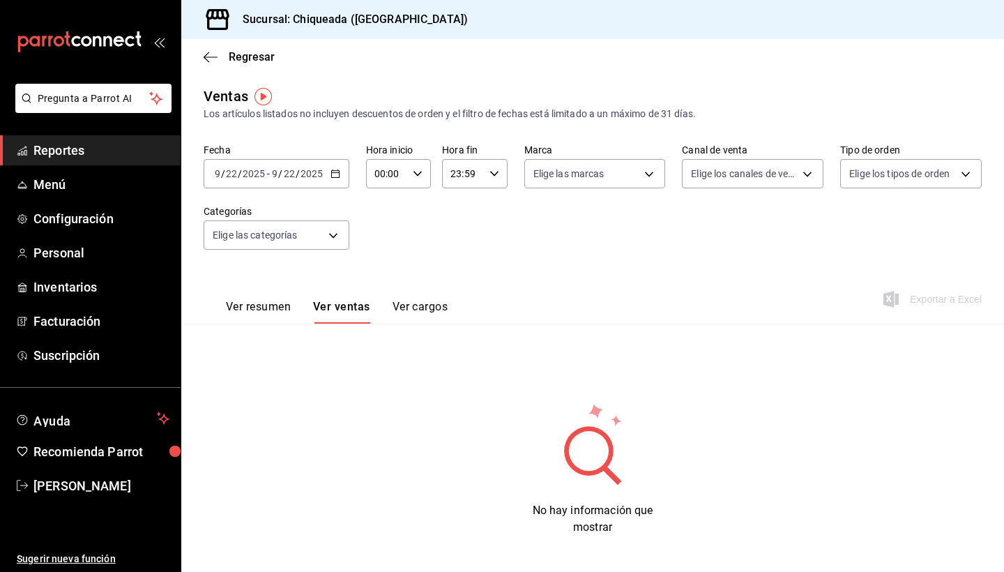
drag, startPoint x: 239, startPoint y: 307, endPoint x: 275, endPoint y: 250, distance: 67.3
click at [275, 250] on div "Ventas Los artículos listados no incluyen descuentos de orden y el filtro de fe…" at bounding box center [592, 322] width 823 height 472
click at [275, 250] on div "Fecha [DATE] [DATE] - [DATE] [DATE] Hora inicio 00:00 Hora inicio Hora fin 23:5…" at bounding box center [593, 205] width 778 height 123
click at [276, 236] on body "Pregunta a Parrot AI Reportes Menú Configuración Personal Inventarios Facturaci…" at bounding box center [502, 286] width 1004 height 572
click at [275, 487] on span "Helado" at bounding box center [292, 483] width 100 height 15
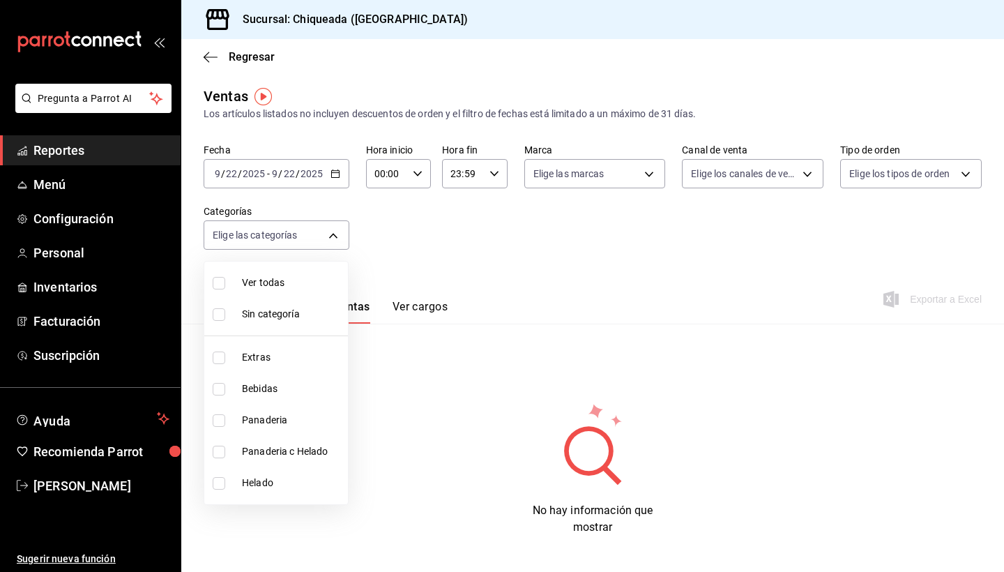
type input "449ab778-6a5f-4991-8f36-eff6adce85de"
checkbox input "true"
click at [441, 365] on div at bounding box center [502, 286] width 1004 height 572
click at [266, 182] on div "[DATE] [DATE] - [DATE] [DATE]" at bounding box center [277, 173] width 146 height 29
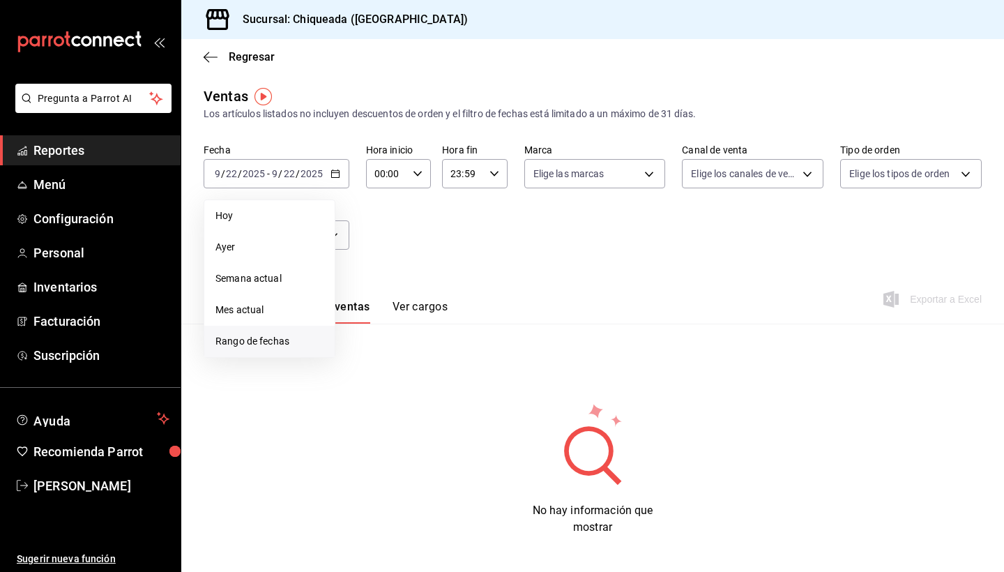
click at [250, 352] on li "Rango de fechas" at bounding box center [269, 341] width 130 height 31
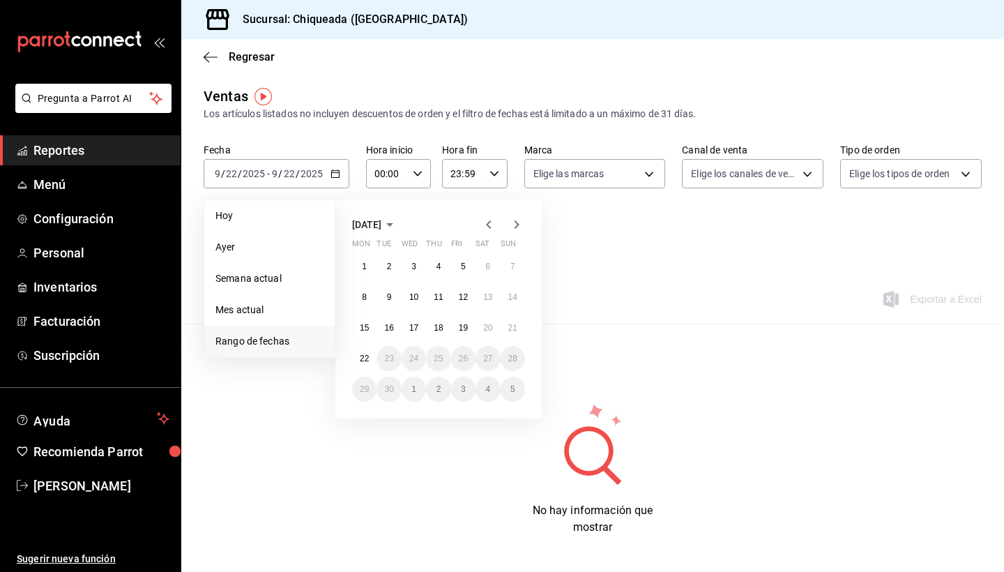
click at [487, 230] on icon "button" at bounding box center [488, 224] width 17 height 17
click at [459, 357] on abbr "22" at bounding box center [463, 359] width 9 height 10
click at [519, 220] on icon "button" at bounding box center [516, 224] width 17 height 17
click at [518, 321] on button "21" at bounding box center [513, 327] width 24 height 25
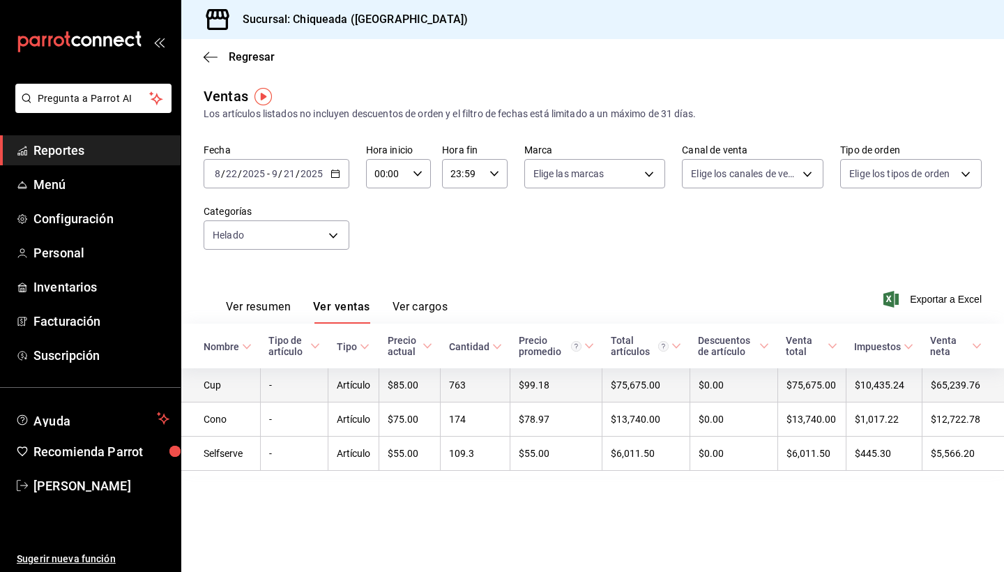
click at [220, 391] on td "Cup" at bounding box center [220, 385] width 79 height 34
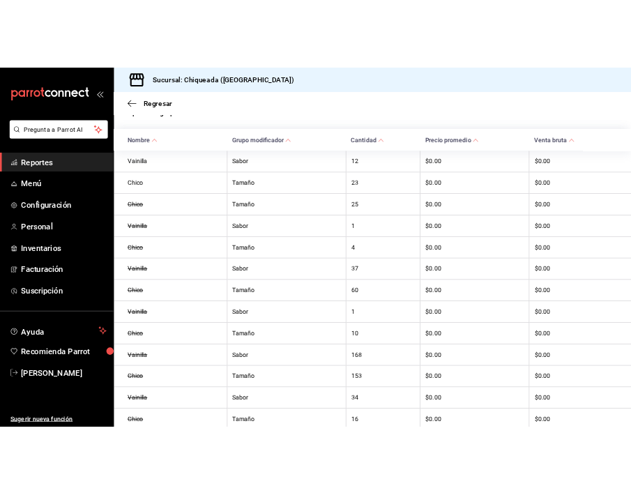
scroll to position [337, 0]
